Goal: Task Accomplishment & Management: Manage account settings

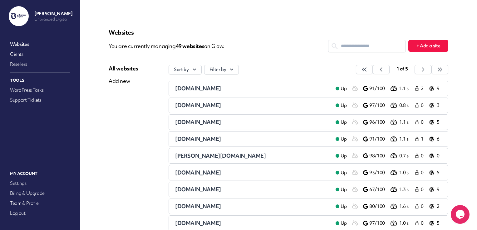
click at [42, 101] on link "Support Tickets" at bounding box center [40, 100] width 62 height 9
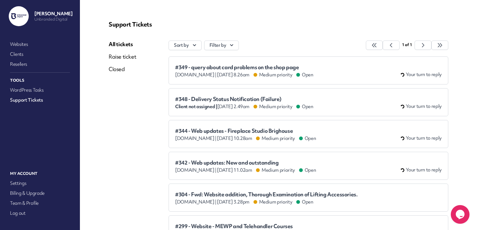
scroll to position [10, 0]
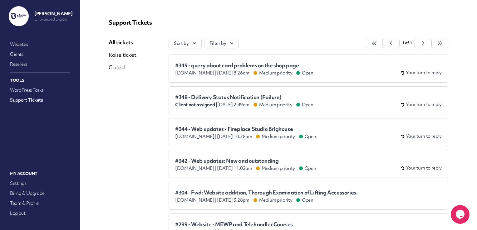
click at [360, 103] on div "#348 - Delivery Status Notification (Failure) Client not assigned | [DATE] 2.49…" at bounding box center [308, 100] width 267 height 15
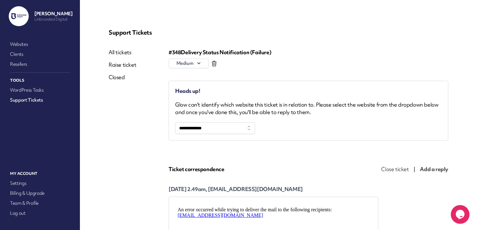
click at [214, 65] on icon at bounding box center [214, 64] width 6 height 6
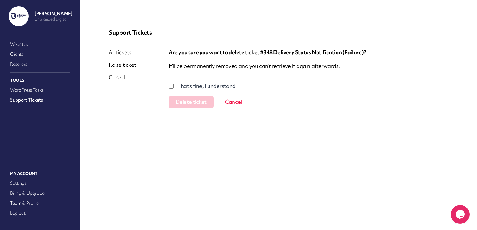
click at [203, 86] on label "That’s fine, I understand" at bounding box center [206, 85] width 58 height 7
click at [194, 104] on button "Delete ticket" at bounding box center [191, 102] width 45 height 12
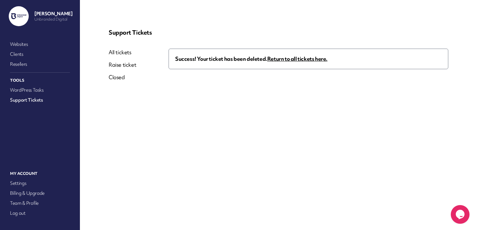
click at [122, 54] on link "All tickets" at bounding box center [122, 52] width 27 height 7
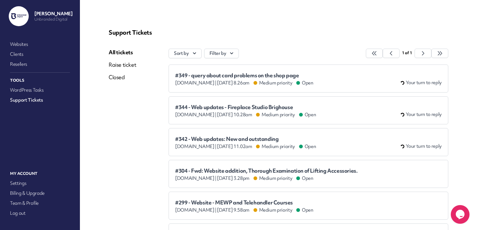
click at [229, 142] on span "#342 - Web updates: New and outstanding" at bounding box center [245, 139] width 141 height 6
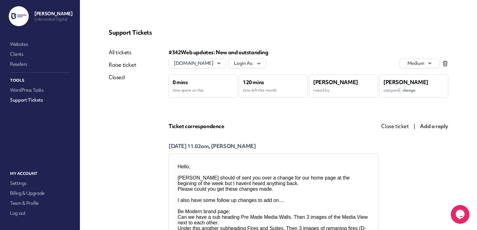
click at [122, 51] on link "All tickets" at bounding box center [122, 52] width 27 height 7
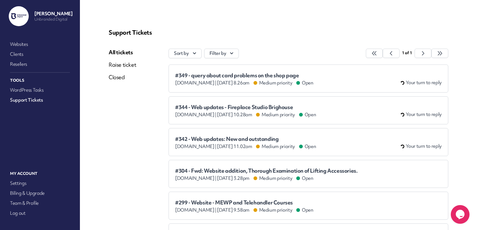
click at [205, 110] on span "#344 - Web updates - Fireplace Studio Brighouse" at bounding box center [245, 107] width 141 height 6
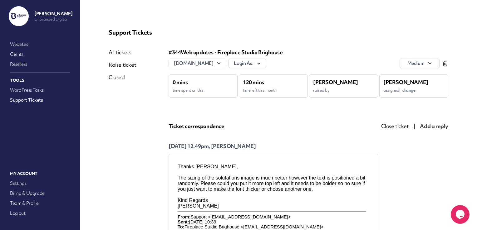
click at [116, 49] on link "All tickets" at bounding box center [122, 52] width 27 height 7
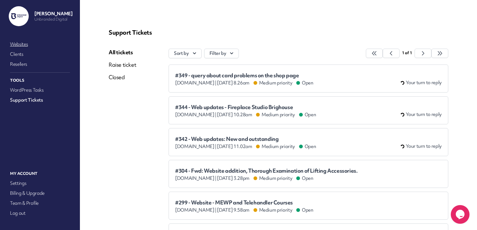
click at [26, 43] on link "Websites" at bounding box center [40, 44] width 62 height 9
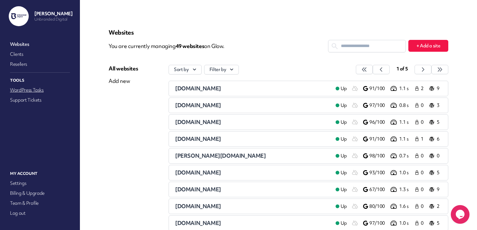
click at [35, 90] on link "WordPress Tasks" at bounding box center [40, 90] width 62 height 9
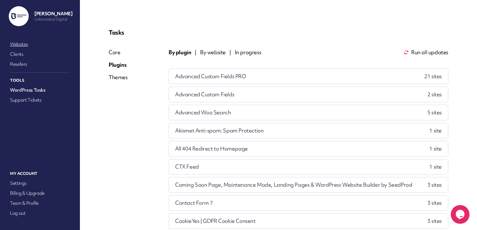
click at [27, 44] on link "Websites" at bounding box center [40, 44] width 62 height 9
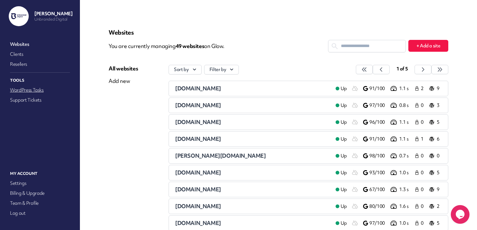
click at [46, 88] on link "WordPress Tasks" at bounding box center [40, 90] width 62 height 9
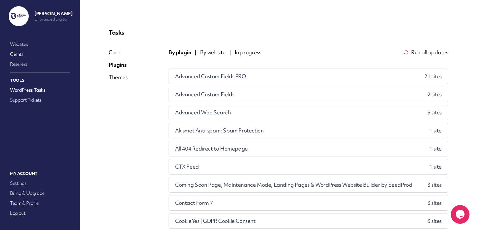
click at [231, 78] on span "Advanced Custom Fields PRO" at bounding box center [210, 76] width 71 height 7
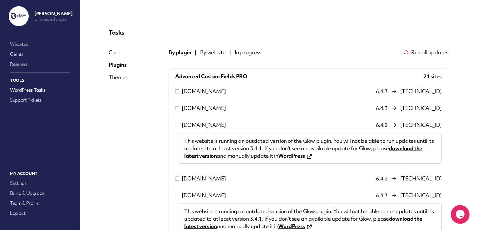
click at [215, 93] on span "[DOMAIN_NAME]" at bounding box center [204, 91] width 44 height 7
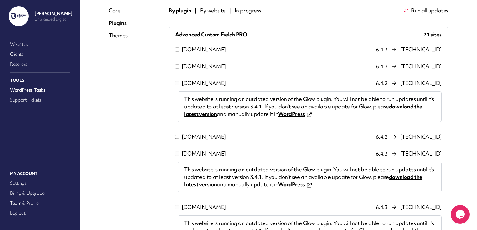
scroll to position [44, 0]
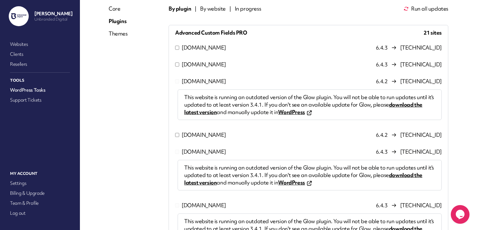
click at [209, 63] on span "[DOMAIN_NAME]" at bounding box center [204, 64] width 44 height 7
click at [209, 133] on span "[DOMAIN_NAME]" at bounding box center [204, 134] width 44 height 7
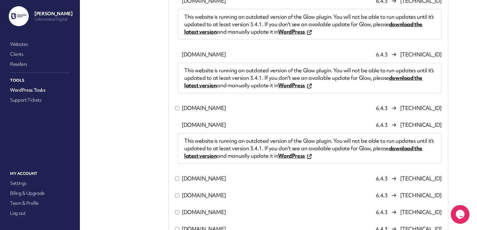
scroll to position [249, 0]
click at [207, 107] on span "[DOMAIN_NAME]" at bounding box center [204, 107] width 44 height 7
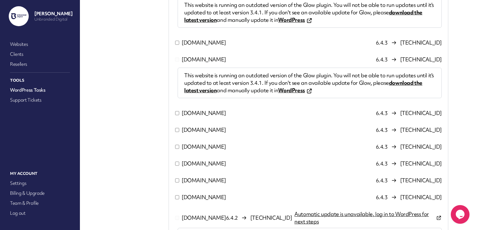
scroll to position [316, 0]
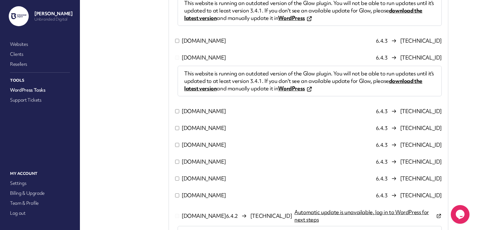
click at [207, 111] on span "[DOMAIN_NAME]" at bounding box center [204, 111] width 44 height 7
click at [206, 130] on span "[DOMAIN_NAME]" at bounding box center [204, 128] width 44 height 7
click at [205, 145] on span "[DOMAIN_NAME]" at bounding box center [204, 144] width 44 height 7
click at [205, 163] on span "[DOMAIN_NAME]" at bounding box center [204, 161] width 44 height 7
click at [204, 178] on span "[DOMAIN_NAME]" at bounding box center [204, 178] width 44 height 7
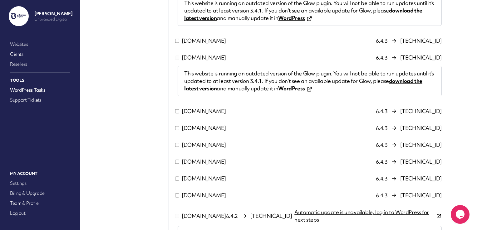
click at [203, 197] on span "[DOMAIN_NAME]" at bounding box center [204, 195] width 44 height 7
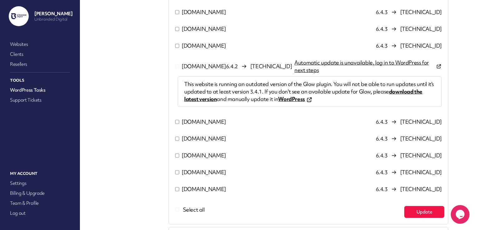
scroll to position [466, 0]
click at [205, 124] on span "[DOMAIN_NAME]" at bounding box center [204, 121] width 44 height 7
click at [201, 143] on span "[DOMAIN_NAME]" at bounding box center [204, 138] width 44 height 7
click at [199, 159] on span "[DOMAIN_NAME]" at bounding box center [204, 155] width 44 height 7
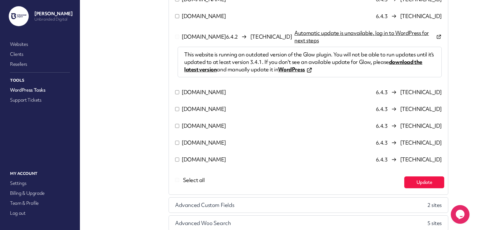
scroll to position [496, 0]
click at [205, 159] on span "[DOMAIN_NAME]" at bounding box center [204, 159] width 44 height 7
click at [420, 184] on button "Update" at bounding box center [424, 182] width 40 height 12
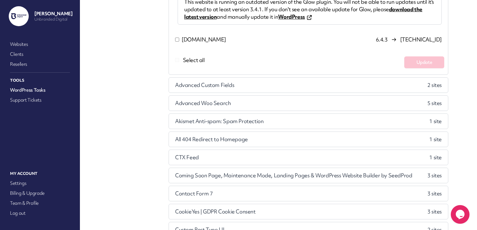
scroll to position [388, 0]
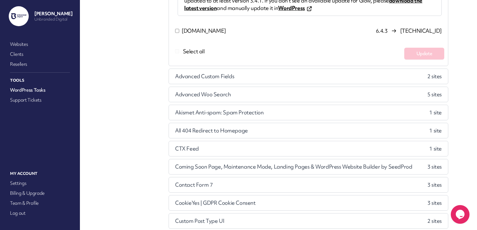
click at [316, 71] on div "Advanced Custom Fields 2 site s" at bounding box center [308, 76] width 279 height 15
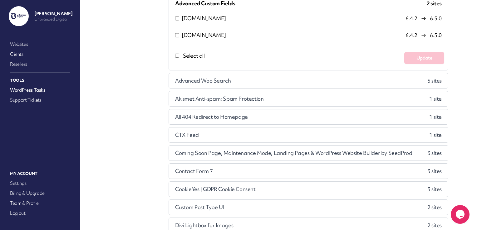
scroll to position [0, 0]
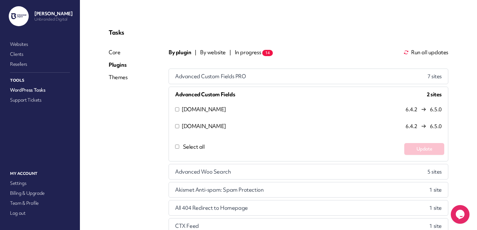
click at [196, 147] on span "Select all" at bounding box center [194, 146] width 22 height 7
click at [408, 143] on button "Update" at bounding box center [424, 149] width 40 height 12
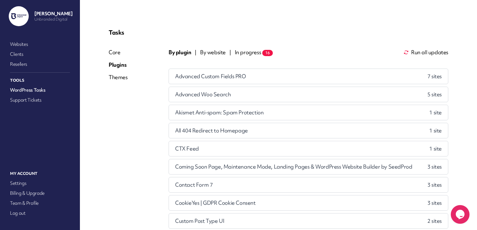
click at [386, 89] on div "Advanced Woo Search 5 site s" at bounding box center [308, 94] width 279 height 15
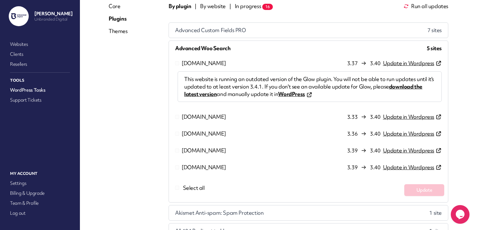
scroll to position [52, 0]
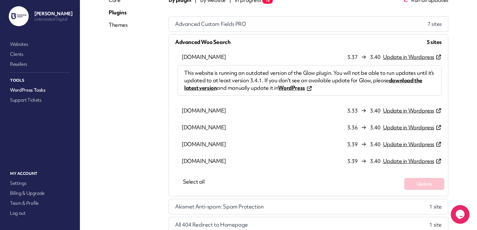
click at [205, 204] on span "Akismet Anti-spam: Spam Protection" at bounding box center [219, 206] width 88 height 7
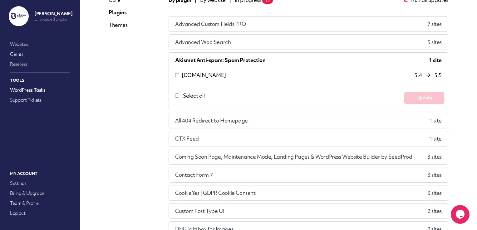
click at [191, 94] on span "Select all" at bounding box center [194, 95] width 22 height 7
click at [414, 96] on button "Update" at bounding box center [424, 98] width 40 height 12
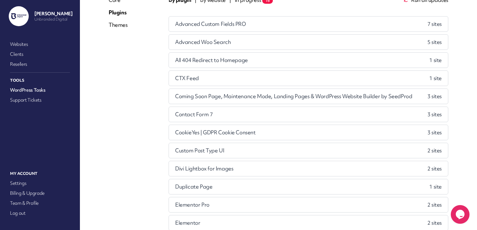
click at [350, 59] on div "All 404 Redirect to Homepage 1 site" at bounding box center [308, 60] width 279 height 15
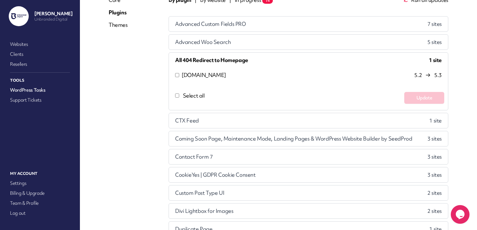
click at [226, 77] on span "[DOMAIN_NAME]" at bounding box center [204, 75] width 44 height 7
click at [411, 97] on button "Update" at bounding box center [424, 98] width 40 height 12
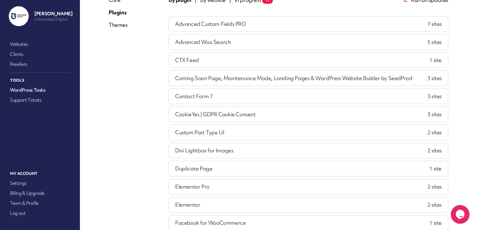
click at [396, 58] on div "CTX Feed 1 site" at bounding box center [308, 60] width 279 height 15
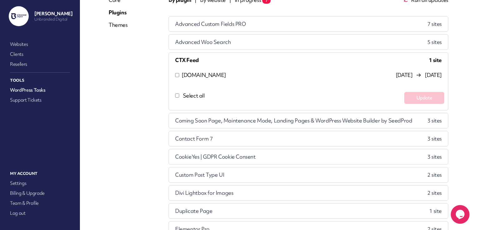
click at [210, 76] on span "[DOMAIN_NAME]" at bounding box center [204, 75] width 44 height 7
click at [428, 100] on button "Update" at bounding box center [424, 98] width 40 height 12
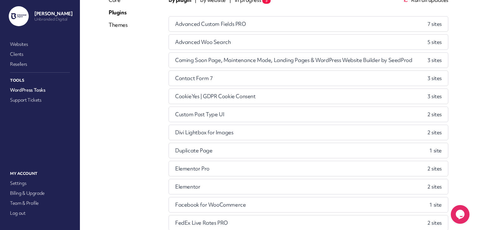
click at [391, 64] on div "Coming Soon Page, Maintenance Mode, Landing Pages & WordPress Website Builder b…" at bounding box center [308, 60] width 279 height 15
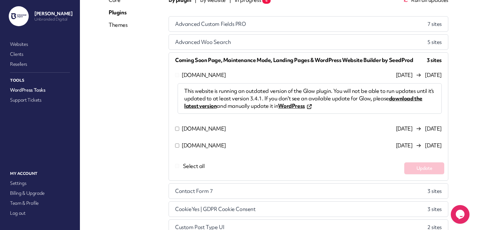
click at [284, 188] on div "Contact Form 7 3 site s" at bounding box center [308, 191] width 279 height 15
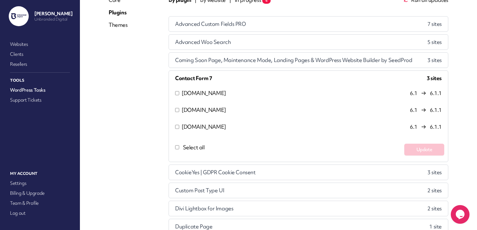
click at [208, 109] on span "[DOMAIN_NAME]" at bounding box center [204, 109] width 44 height 7
click at [215, 93] on span "[DOMAIN_NAME]" at bounding box center [204, 93] width 44 height 7
click at [419, 146] on button "Update" at bounding box center [424, 150] width 40 height 12
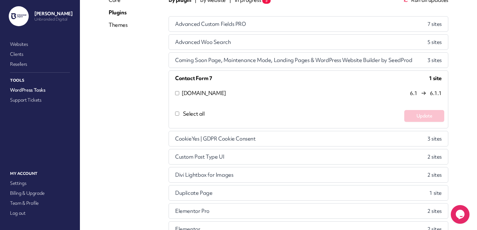
click at [363, 142] on div "CookieYes | GDPR Cookie Consent 3 site s" at bounding box center [308, 138] width 279 height 15
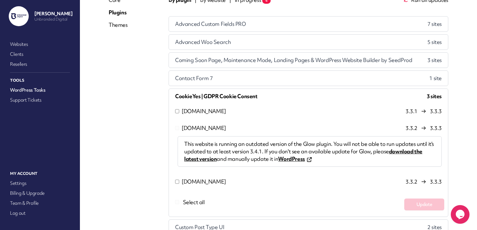
click at [215, 113] on span "[DOMAIN_NAME]" at bounding box center [204, 111] width 44 height 7
click at [416, 202] on button "Update" at bounding box center [424, 205] width 40 height 12
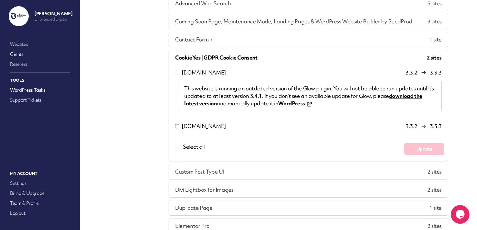
scroll to position [93, 0]
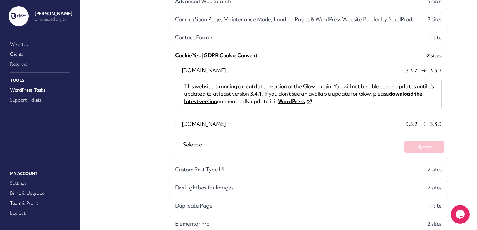
click at [350, 167] on div "Custom Post Type UI 2 site s" at bounding box center [308, 169] width 279 height 15
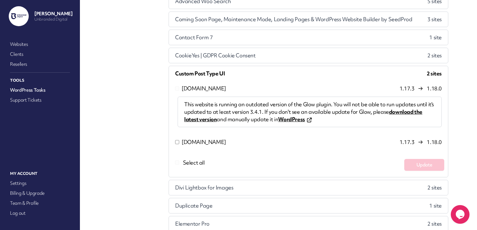
click at [304, 188] on div "Divi Lightbox for Images 2 site s" at bounding box center [308, 187] width 279 height 15
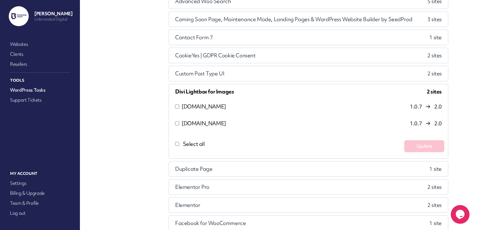
click at [200, 142] on span "Select all" at bounding box center [194, 144] width 22 height 7
click at [420, 147] on button "Update" at bounding box center [424, 147] width 40 height 12
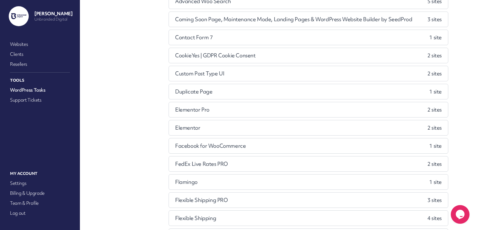
click at [371, 96] on div "Duplicate Page 1 site" at bounding box center [308, 91] width 279 height 15
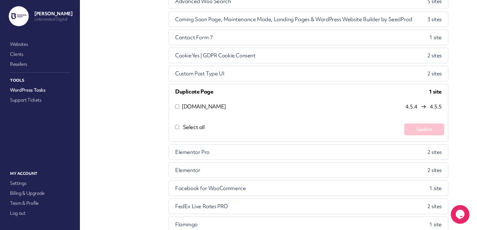
click at [241, 152] on div "Elementor Pro 2 site s" at bounding box center [308, 152] width 279 height 15
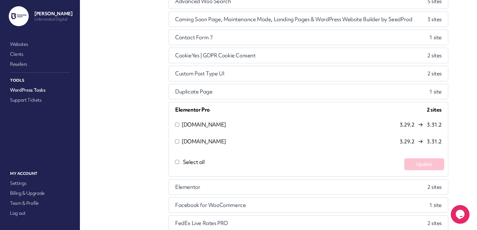
click at [196, 163] on span "Select all" at bounding box center [194, 162] width 22 height 7
click at [424, 164] on button "Update" at bounding box center [424, 165] width 40 height 12
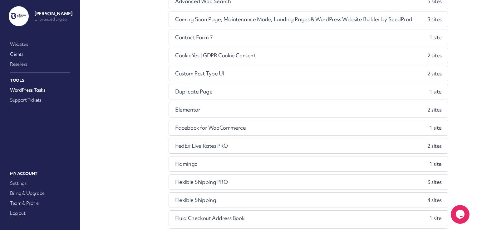
click at [321, 110] on div "Elementor 2 site s" at bounding box center [308, 109] width 279 height 15
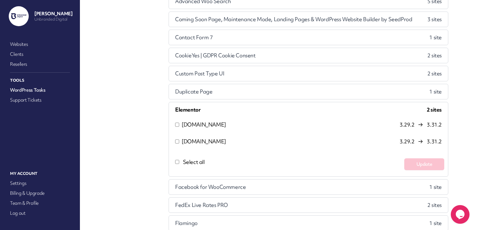
click at [187, 162] on span "Select all" at bounding box center [194, 162] width 22 height 7
click at [421, 161] on button "Update" at bounding box center [424, 165] width 40 height 12
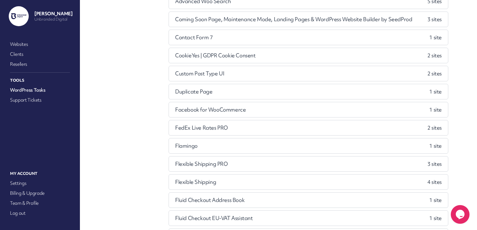
click at [358, 106] on div "Facebook for WooCommerce 1 site" at bounding box center [308, 109] width 279 height 15
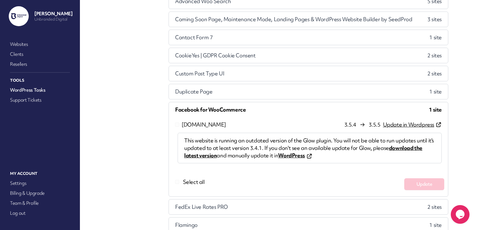
click at [291, 202] on div "FedEx Live Rates PRO 2 site s" at bounding box center [308, 207] width 279 height 15
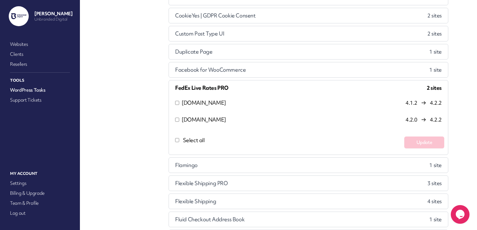
scroll to position [134, 0]
click at [306, 162] on div "Flamingo 1 site" at bounding box center [308, 165] width 279 height 15
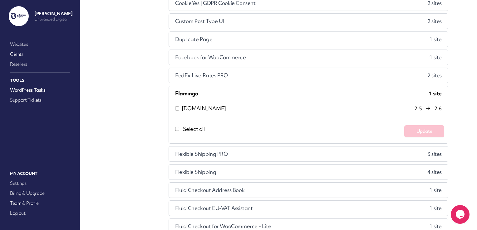
scroll to position [147, 0]
click at [195, 127] on span "Select all" at bounding box center [194, 128] width 22 height 7
click at [431, 126] on button "Update" at bounding box center [424, 131] width 40 height 12
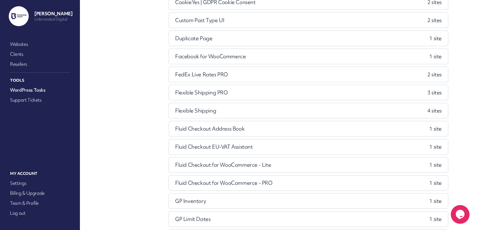
click at [402, 90] on div "Flexible Shipping PRO 3 site s" at bounding box center [308, 92] width 279 height 15
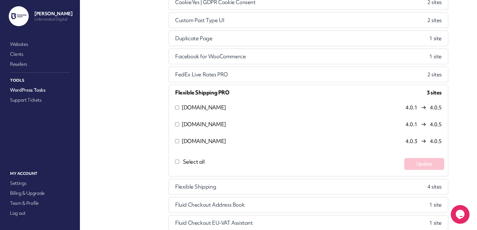
click at [256, 182] on div "Flexible Shipping 4 site s" at bounding box center [308, 187] width 279 height 15
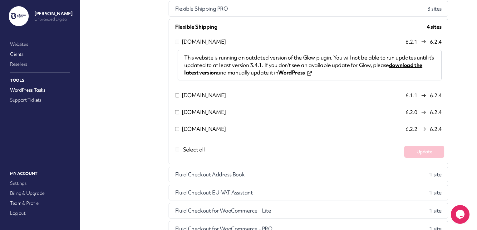
scroll to position [237, 0]
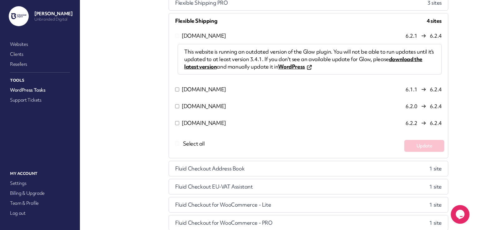
click at [277, 165] on div "Fluid Checkout Address Book 1 site" at bounding box center [308, 168] width 279 height 15
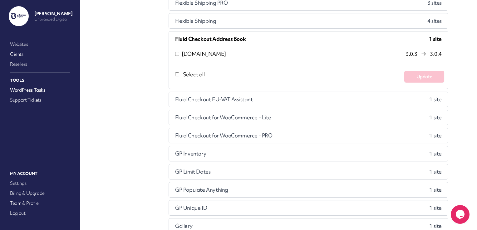
click at [267, 95] on div "Fluid Checkout EU-VAT Assistant 1 site" at bounding box center [308, 99] width 279 height 15
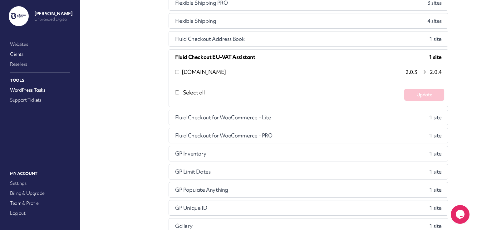
click at [285, 119] on div "Fluid Checkout for WooCommerce - Lite 1 site" at bounding box center [308, 117] width 279 height 15
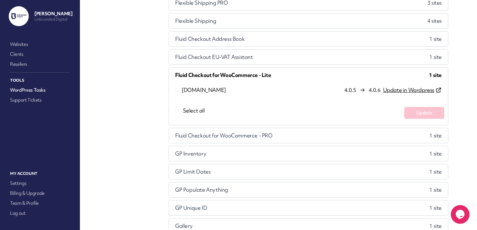
click at [292, 131] on div "Fluid Checkout for WooCommerce - PRO 1 site" at bounding box center [308, 135] width 279 height 15
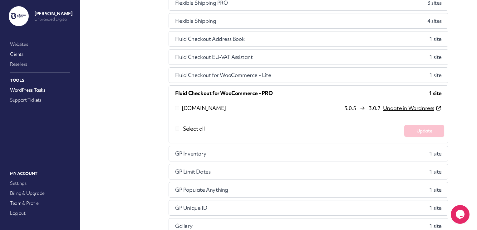
click at [292, 154] on div "GP Inventory 1 site" at bounding box center [308, 153] width 279 height 15
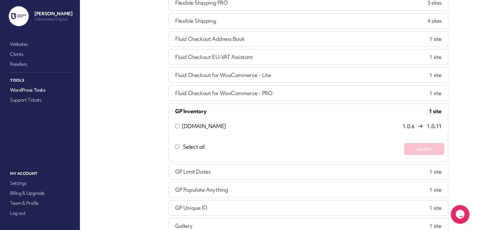
click at [295, 166] on div "GP Limit Dates 1 site" at bounding box center [308, 172] width 279 height 15
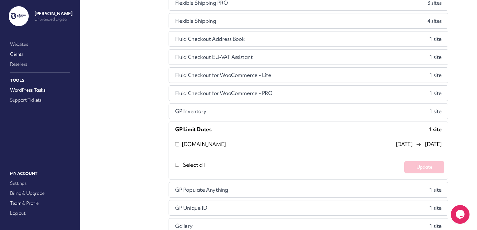
click at [302, 193] on div "GP Populate Anything 1 site" at bounding box center [308, 190] width 279 height 15
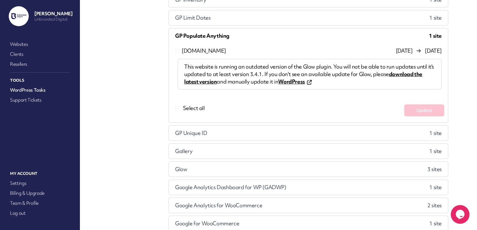
scroll to position [352, 0]
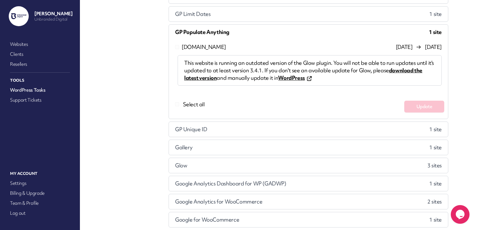
click at [302, 131] on div "GP Unique ID 1 site" at bounding box center [308, 129] width 279 height 15
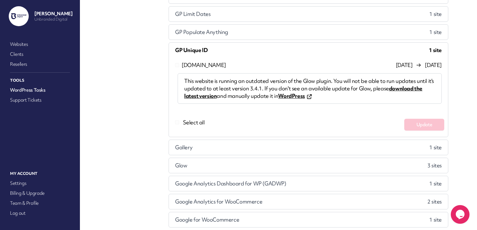
click at [302, 142] on div "Gallery 1 site" at bounding box center [308, 147] width 279 height 15
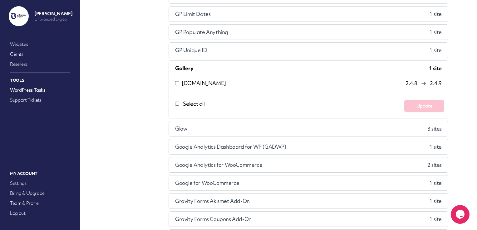
click at [195, 102] on span "Select all" at bounding box center [194, 103] width 22 height 7
click at [430, 106] on button "Update" at bounding box center [424, 106] width 40 height 12
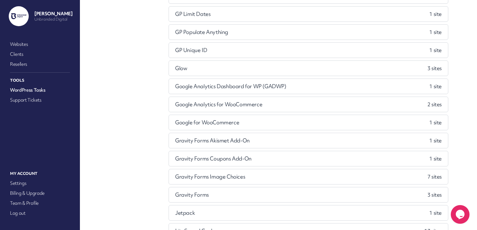
click at [377, 61] on div "Glow 3 site s" at bounding box center [308, 68] width 279 height 15
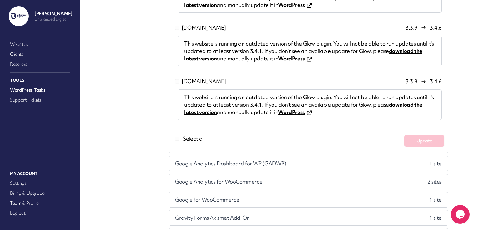
scroll to position [461, 0]
click at [239, 161] on span "Google Analytics Dashboard for WP (GADWP)" at bounding box center [230, 164] width 111 height 7
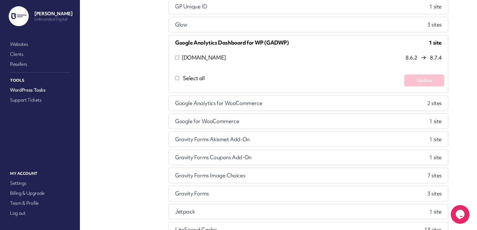
scroll to position [398, 0]
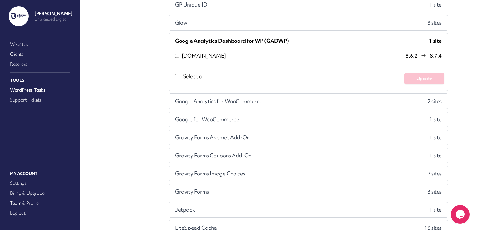
click at [286, 101] on div "Google Analytics for WooCommerce 2 site s" at bounding box center [308, 101] width 279 height 15
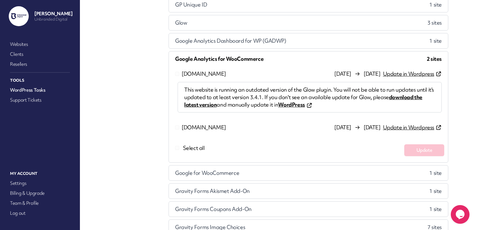
click at [266, 167] on div "Google for WooCommerce 1 site" at bounding box center [308, 173] width 279 height 15
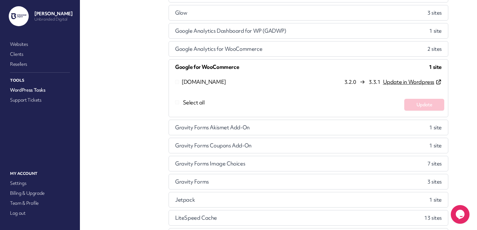
scroll to position [408, 0]
click at [265, 126] on div "Gravity Forms Akismet Add-On 1 site" at bounding box center [308, 127] width 279 height 15
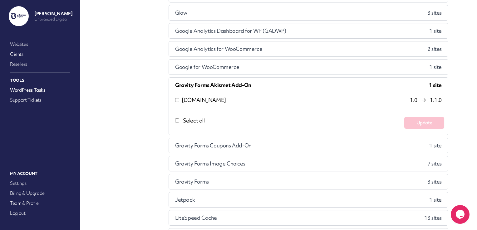
click at [265, 138] on div "Gravity Forms Coupons Add-On 1 site" at bounding box center [308, 145] width 279 height 15
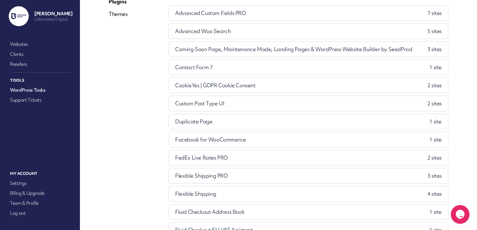
scroll to position [0, 0]
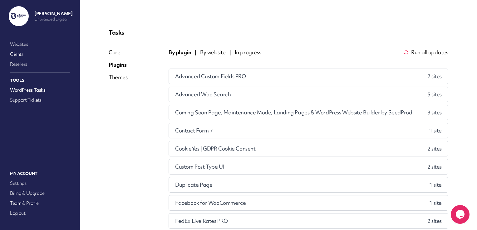
click at [246, 53] on span "In progress" at bounding box center [248, 52] width 27 height 7
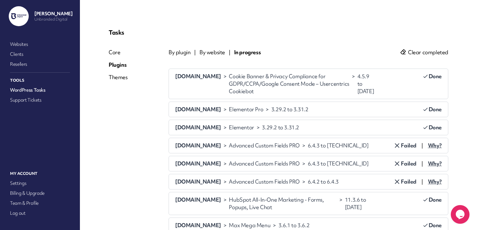
click at [413, 52] on span "Clear completed" at bounding box center [428, 52] width 40 height 7
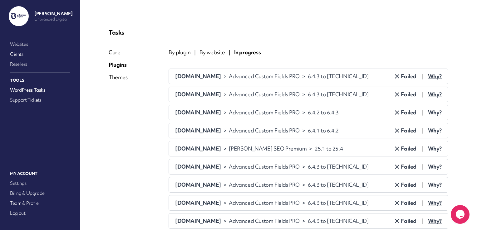
click at [405, 77] on span "Failed" at bounding box center [404, 76] width 23 height 7
click at [405, 91] on span "Failed" at bounding box center [404, 94] width 23 height 7
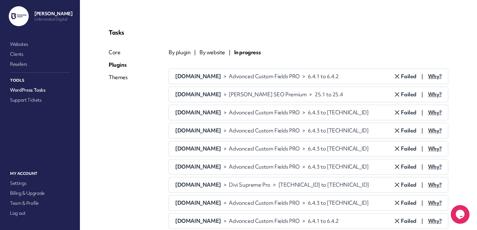
click at [405, 77] on span "Failed" at bounding box center [404, 76] width 23 height 7
click at [405, 91] on span "Failed" at bounding box center [404, 94] width 23 height 7
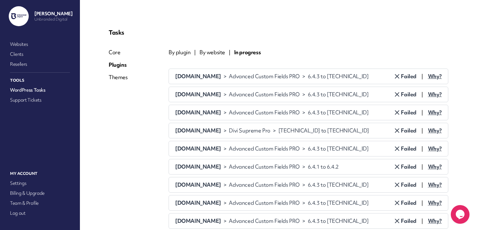
click at [405, 77] on span "Failed" at bounding box center [404, 76] width 23 height 7
click at [405, 91] on span "Failed" at bounding box center [404, 94] width 23 height 7
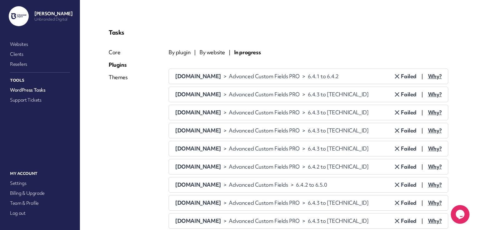
click at [405, 77] on span "Failed" at bounding box center [404, 76] width 23 height 7
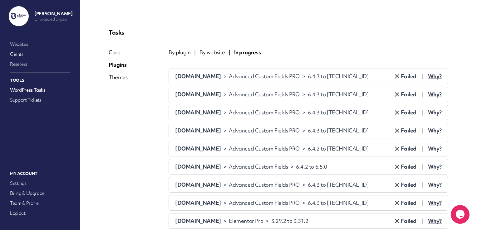
click at [405, 77] on span "Failed" at bounding box center [404, 76] width 23 height 7
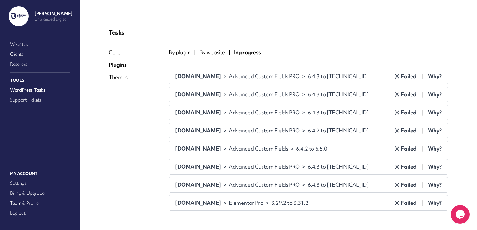
click at [405, 77] on span "Failed" at bounding box center [404, 76] width 23 height 7
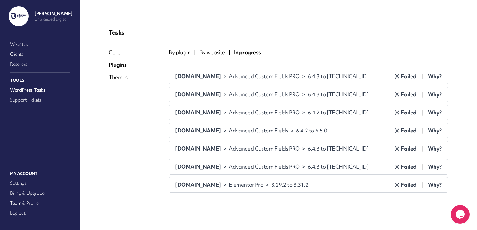
click at [405, 77] on span "Failed" at bounding box center [404, 76] width 23 height 7
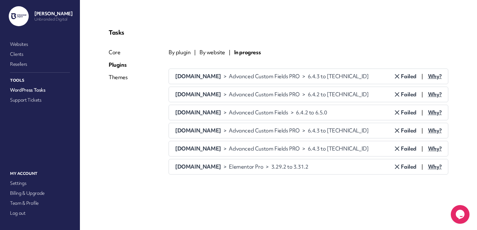
click at [405, 77] on span "Failed" at bounding box center [404, 76] width 23 height 7
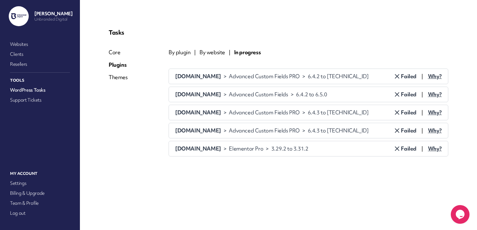
click at [405, 77] on span "Failed" at bounding box center [404, 76] width 23 height 7
click at [405, 91] on span "Failed" at bounding box center [404, 94] width 23 height 7
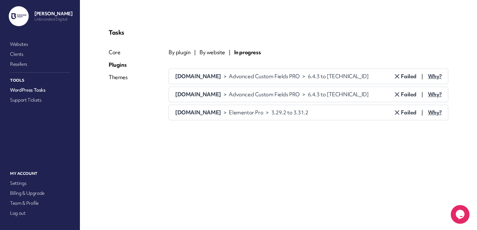
click at [405, 77] on span "Failed" at bounding box center [404, 76] width 23 height 7
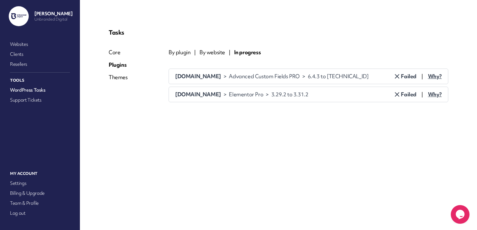
click at [405, 77] on span "Failed" at bounding box center [404, 76] width 23 height 7
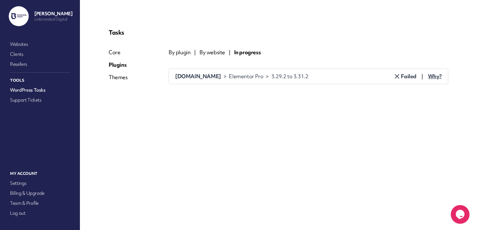
click at [405, 77] on span "Failed" at bounding box center [404, 76] width 23 height 7
click at [182, 55] on span "By plugin" at bounding box center [180, 52] width 22 height 7
